Goal: Task Accomplishment & Management: Use online tool/utility

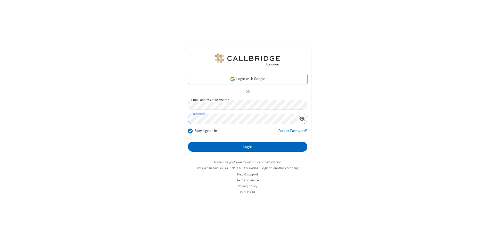
click at [247, 147] on button "Login" at bounding box center [247, 147] width 119 height 10
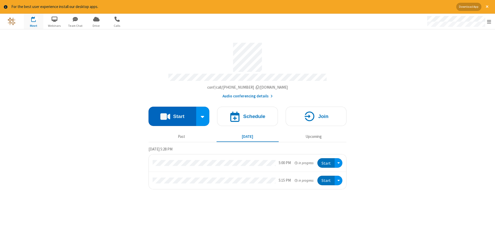
click at [172, 114] on button "Start" at bounding box center [172, 116] width 48 height 19
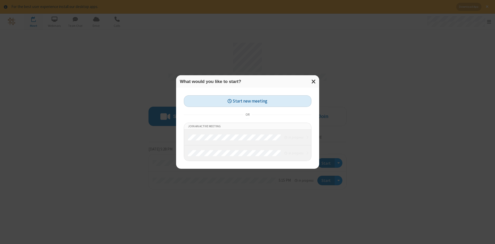
click at [247, 101] on button "Start new meeting" at bounding box center [248, 101] width 128 height 12
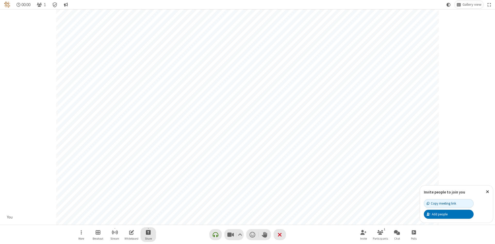
click at [151, 232] on span "Start sharing" at bounding box center [148, 232] width 5 height 6
click at [165, 201] on span "Share additional camera" at bounding box center [168, 202] width 38 height 4
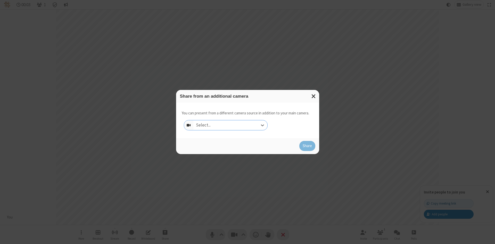
click at [230, 125] on div "Select..." at bounding box center [230, 125] width 74 height 10
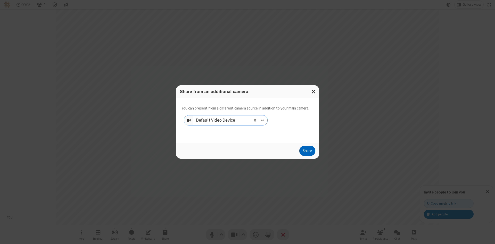
click at [307, 152] on button "Share" at bounding box center [307, 151] width 16 height 10
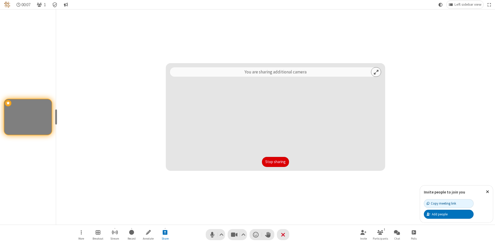
click at [275, 162] on button "Stop sharing" at bounding box center [275, 162] width 27 height 10
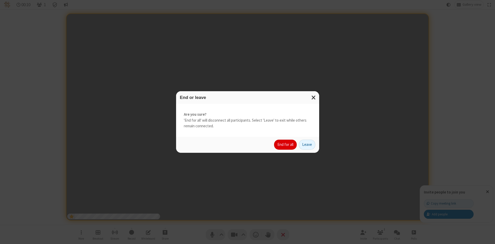
click at [285, 145] on button "End for all" at bounding box center [285, 145] width 23 height 10
